Goal: Check status: Check status

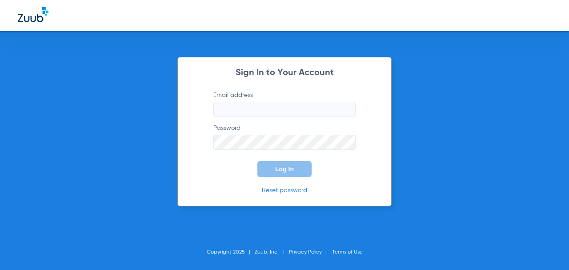
click at [268, 113] on input "Email address" at bounding box center [284, 109] width 142 height 15
type input "[EMAIL_ADDRESS][DOMAIN_NAME]"
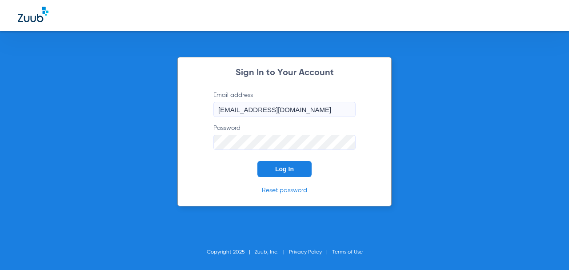
click at [257, 161] on button "Log In" at bounding box center [284, 169] width 54 height 16
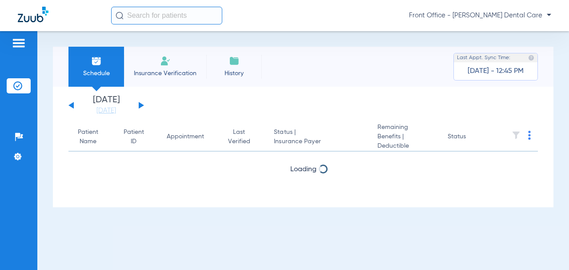
click at [139, 106] on button at bounding box center [141, 105] width 5 height 7
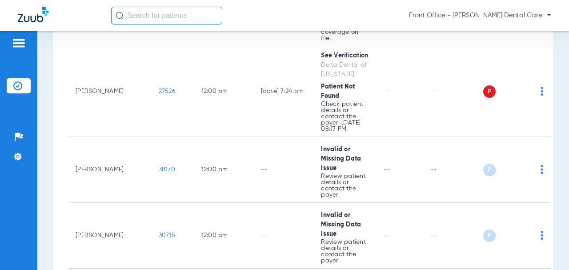
scroll to position [1510, 0]
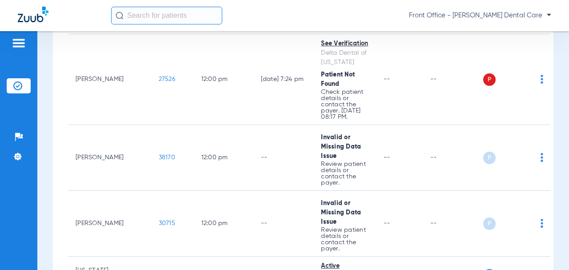
click at [159, 154] on span "38170" at bounding box center [167, 157] width 16 height 6
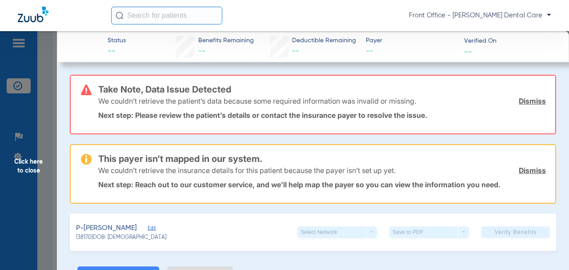
click at [27, 172] on span "Click here to close" at bounding box center [28, 166] width 57 height 270
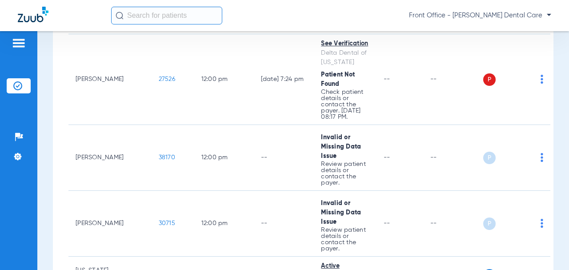
scroll to position [1555, 0]
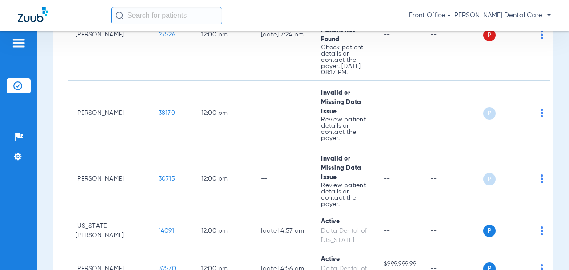
click at [159, 175] on span "30715" at bounding box center [167, 178] width 16 height 6
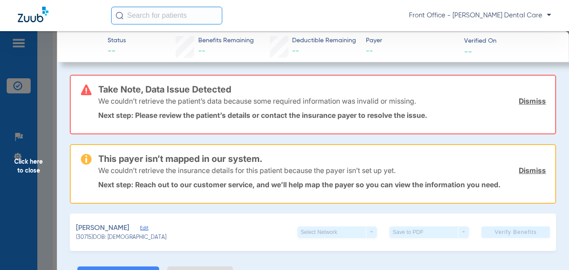
click at [34, 167] on span "Click here to close" at bounding box center [28, 166] width 57 height 270
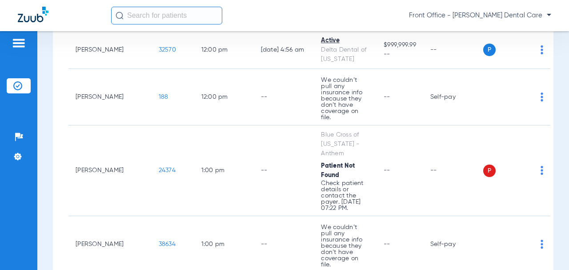
scroll to position [1777, 0]
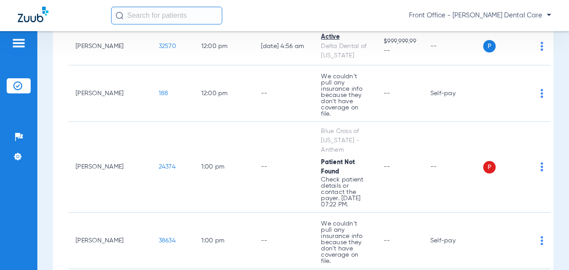
click at [159, 163] on span "24374" at bounding box center [167, 166] width 17 height 6
